Goal: Find specific page/section

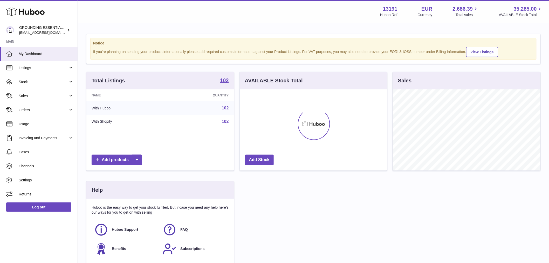
scroll to position [81, 147]
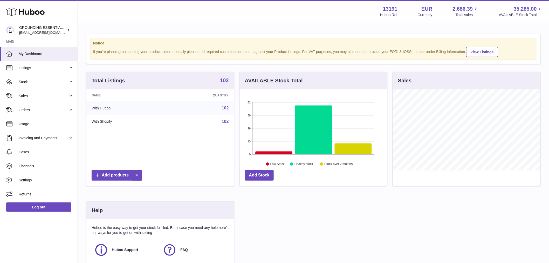
click at [225, 83] on strong "102" at bounding box center [224, 80] width 9 height 5
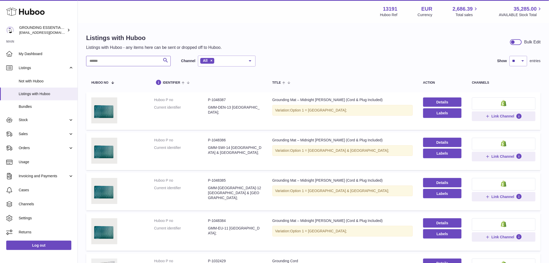
click at [134, 63] on input "text" at bounding box center [128, 61] width 85 height 10
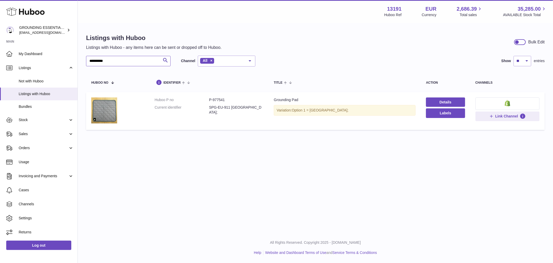
type input "**********"
drag, startPoint x: 212, startPoint y: 99, endPoint x: 226, endPoint y: 100, distance: 13.8
click at [226, 100] on dd "P-977541" at bounding box center [236, 99] width 54 height 5
copy dd "977541"
